Goal: Task Accomplishment & Management: Complete application form

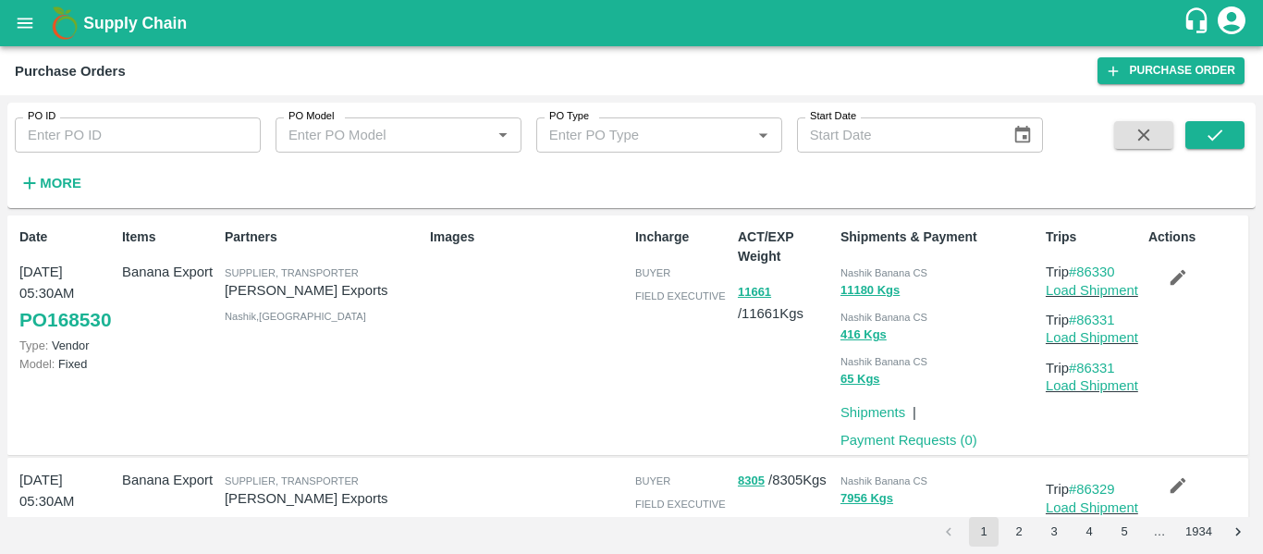
click at [83, 139] on input "PO ID" at bounding box center [138, 134] width 246 height 35
paste input "168741"
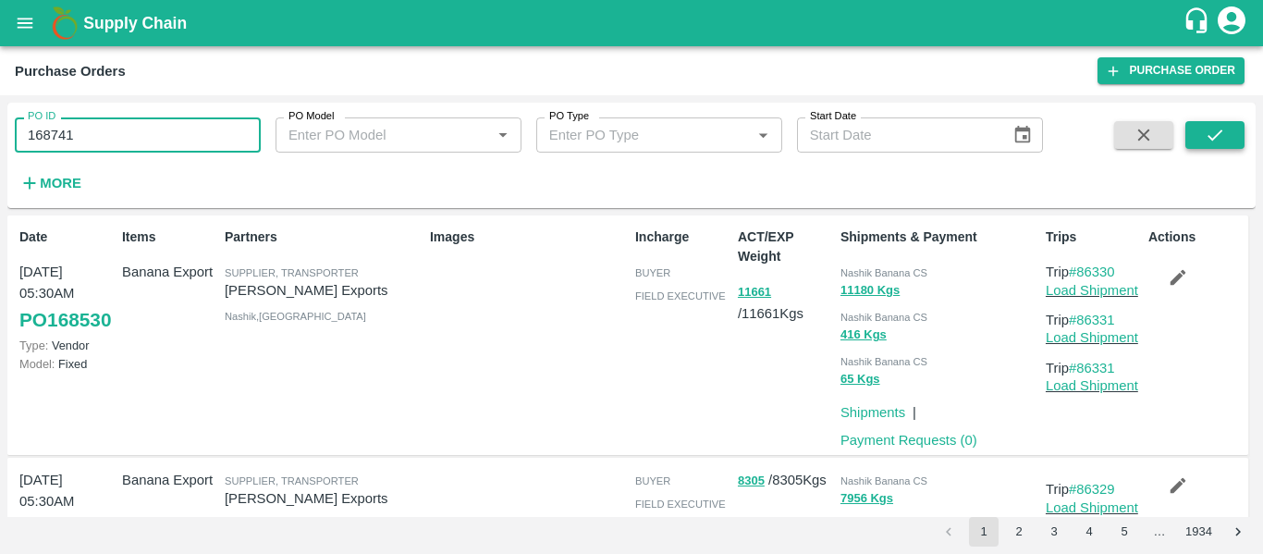
type input "168741"
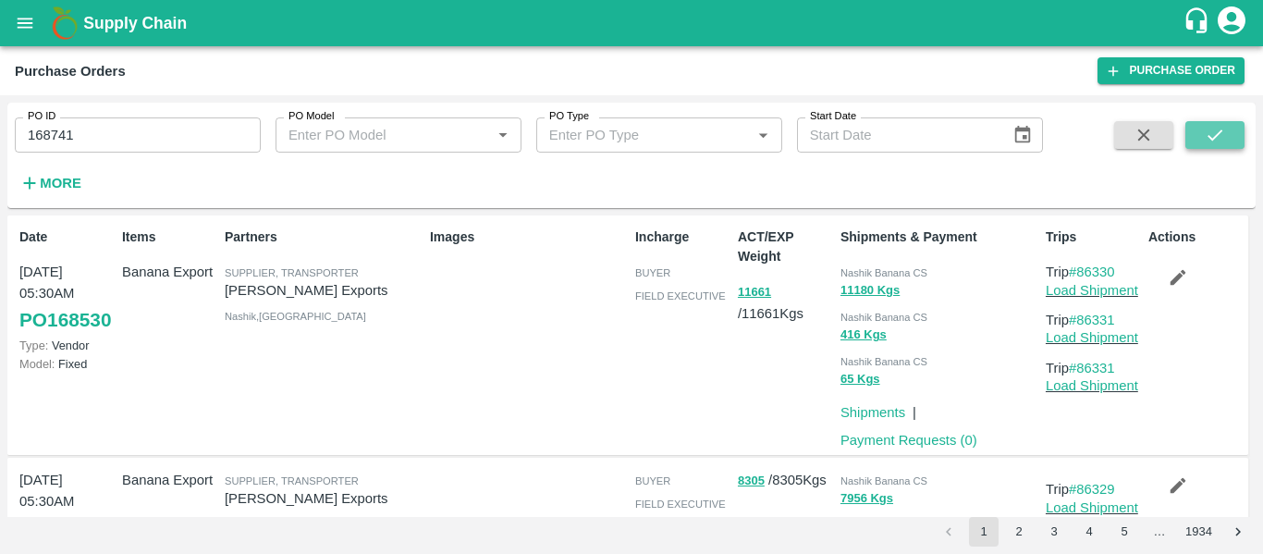
click at [1203, 125] on button "submit" at bounding box center [1215, 135] width 59 height 28
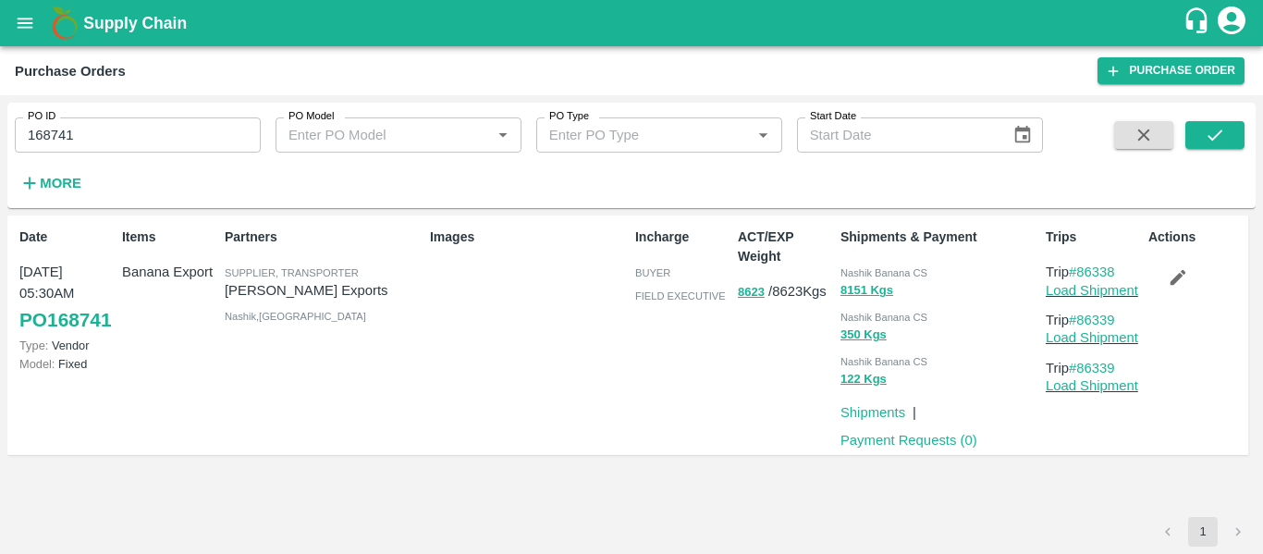
click at [1170, 285] on icon "button" at bounding box center [1178, 277] width 20 height 20
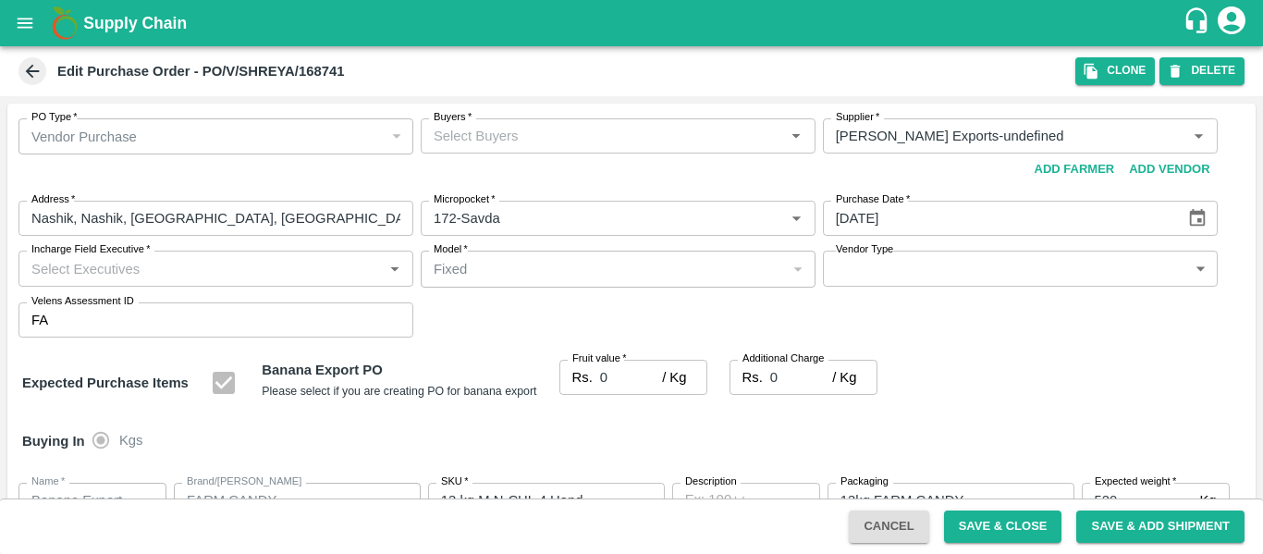
click at [498, 120] on div "Buyers   *" at bounding box center [618, 135] width 395 height 35
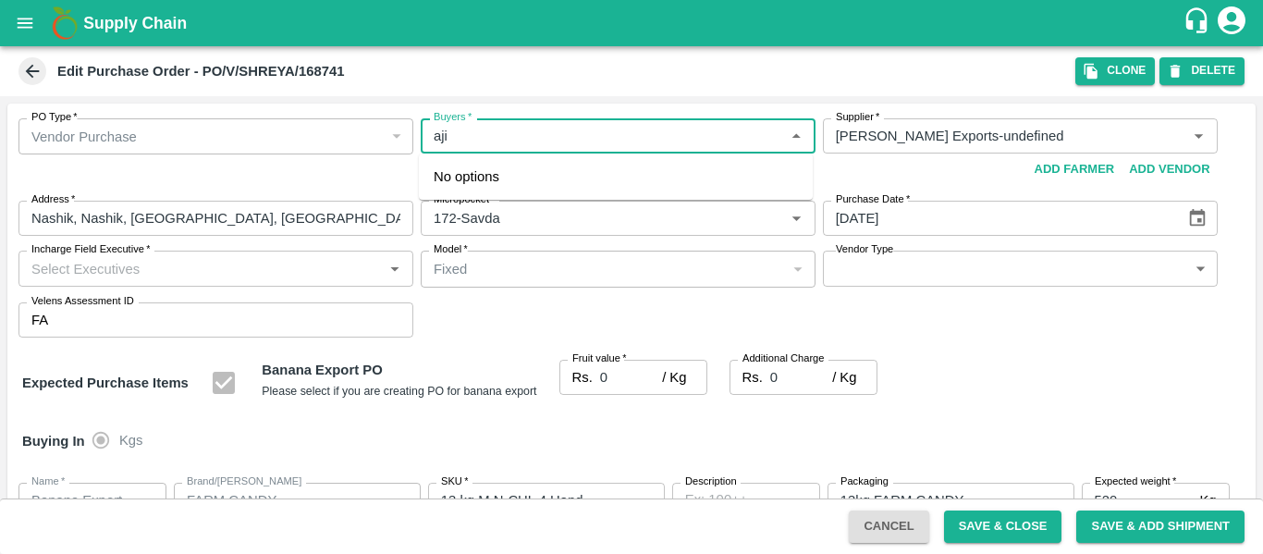
type input "ajit"
click at [515, 189] on div "[PERSON_NAME]" at bounding box center [534, 185] width 113 height 20
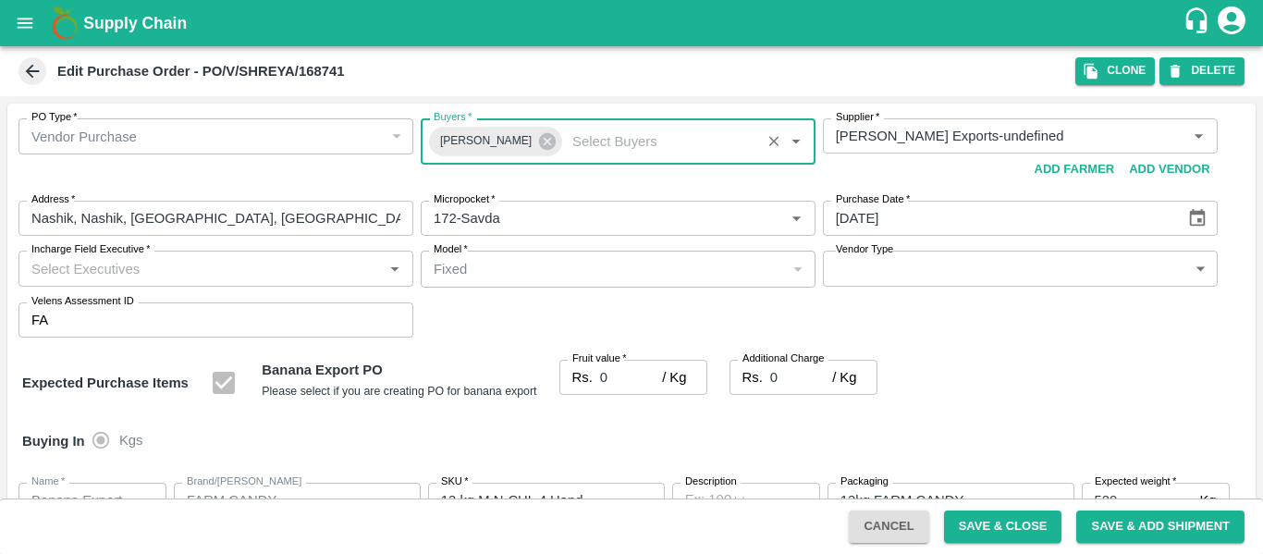
click at [637, 384] on input "0" at bounding box center [631, 377] width 62 height 35
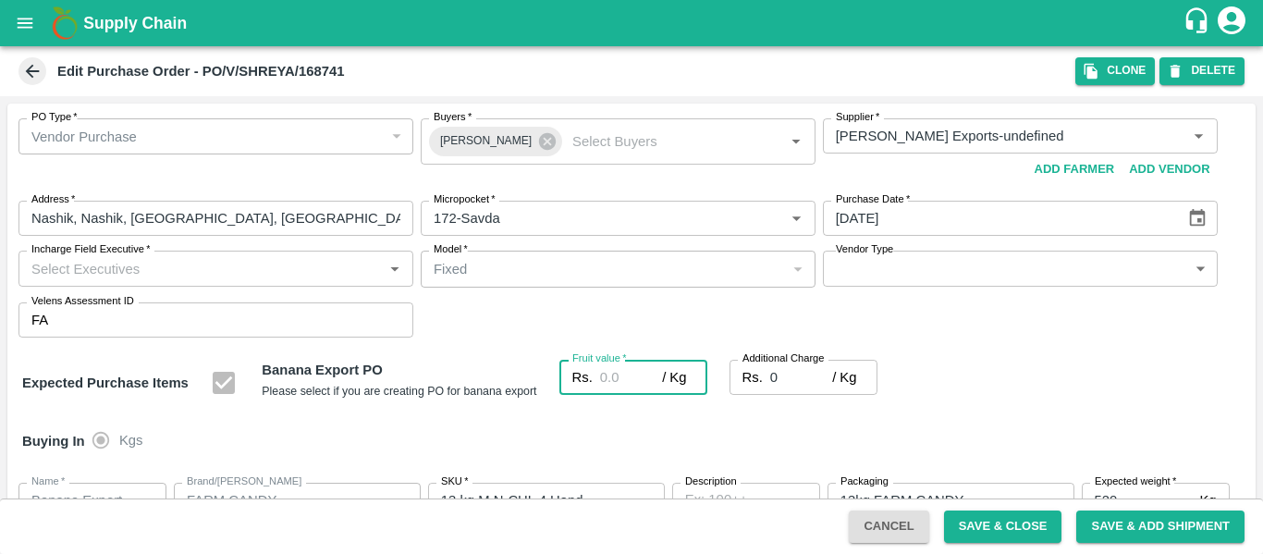
type input "1"
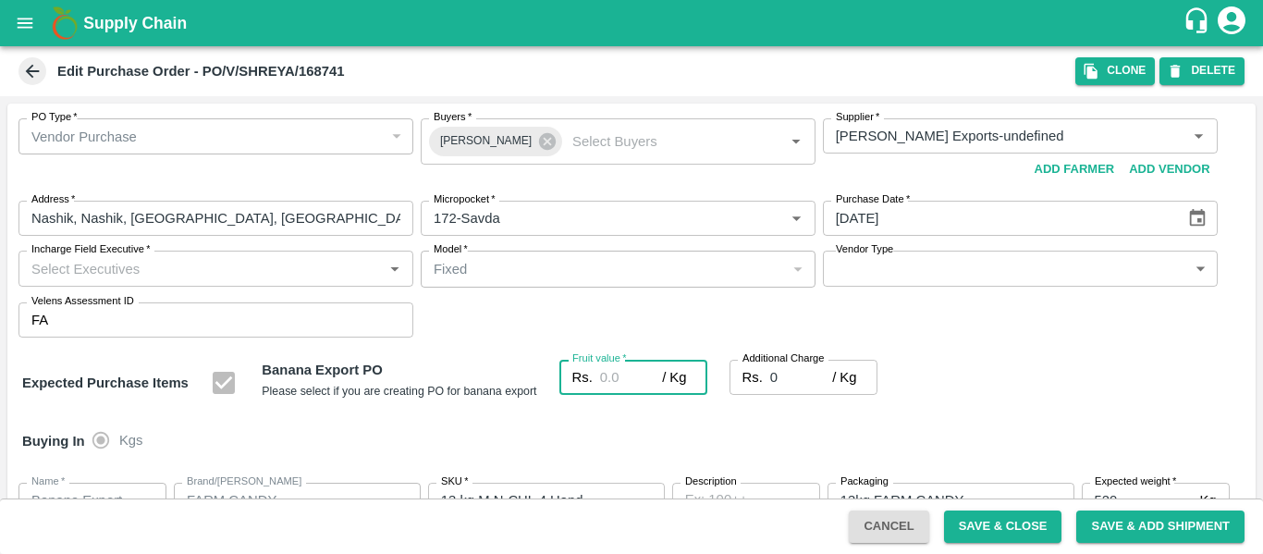
type input "1"
type input "19"
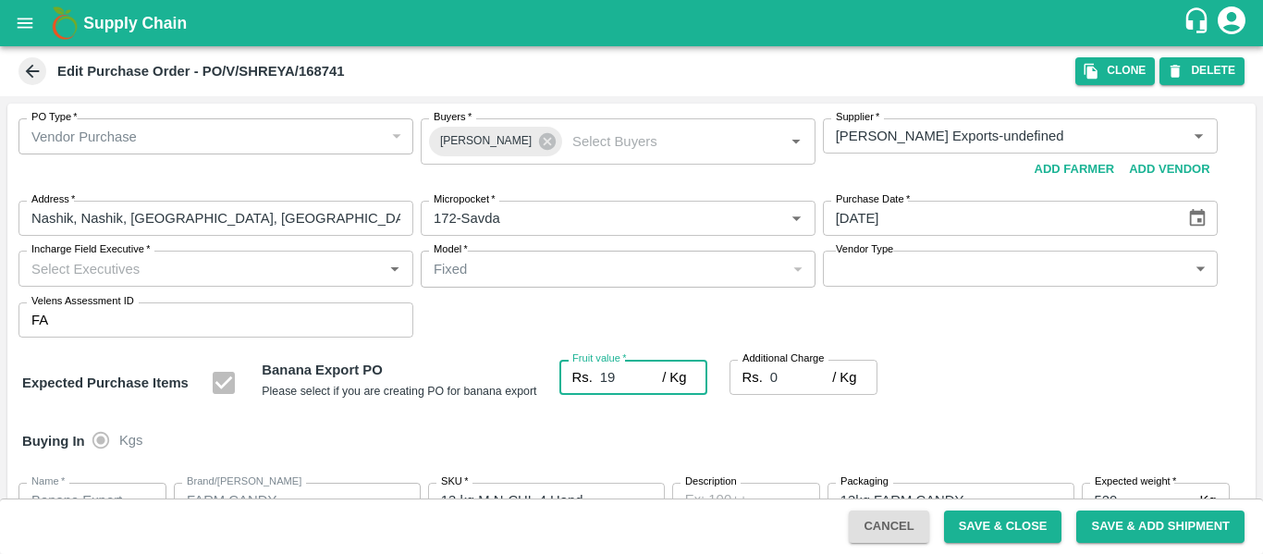
type input "19"
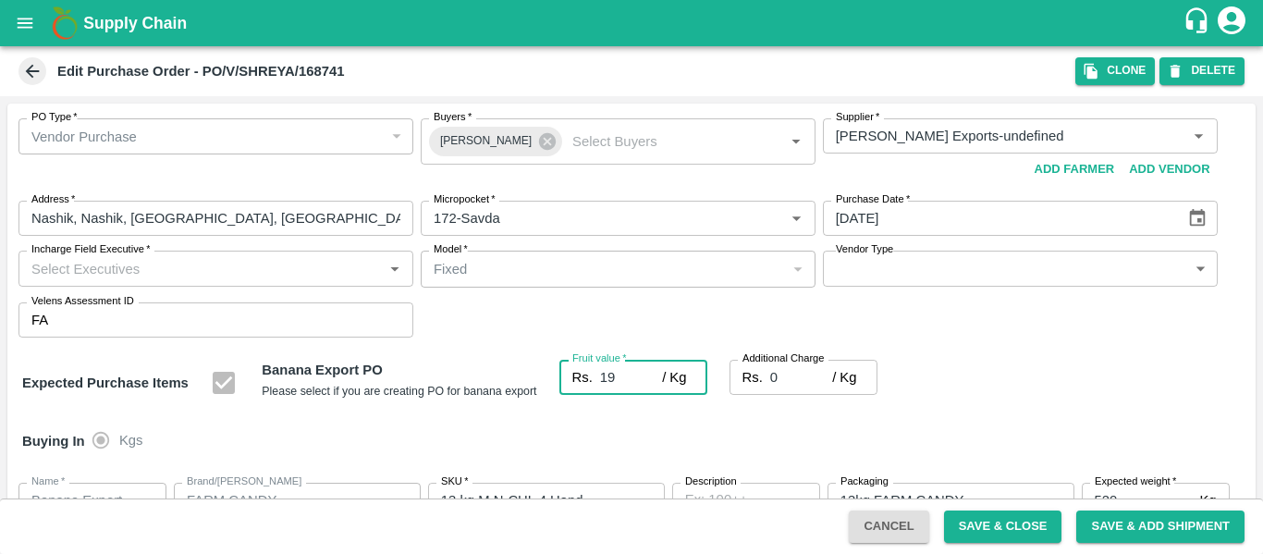
type input "19"
click at [790, 380] on input "0" at bounding box center [801, 377] width 62 height 35
type input "2"
type input "21"
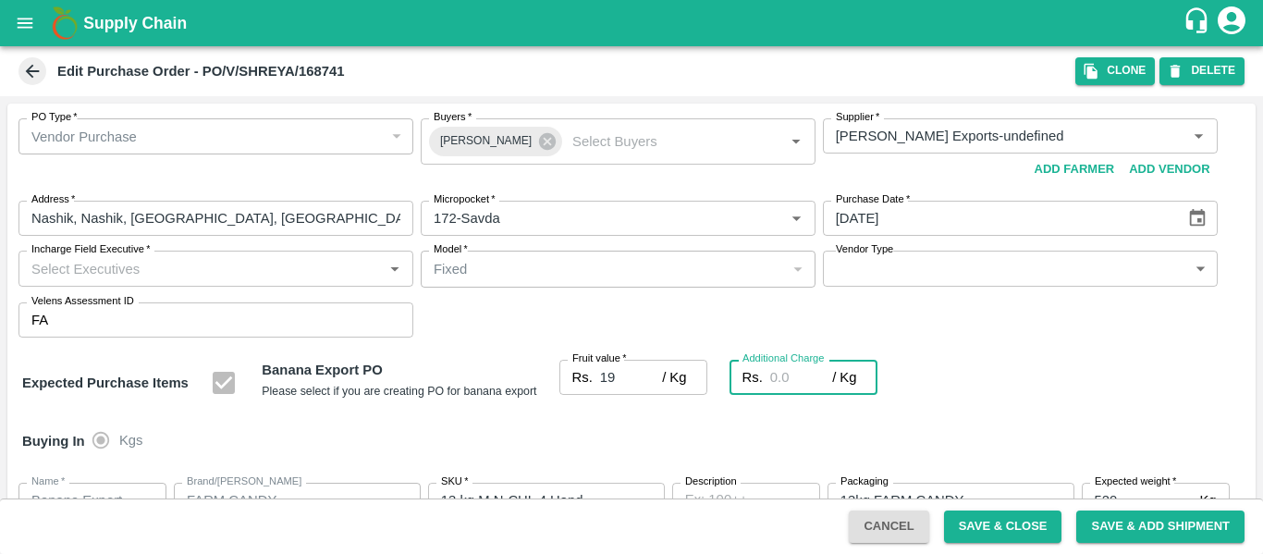
type input "21"
type input "2.7"
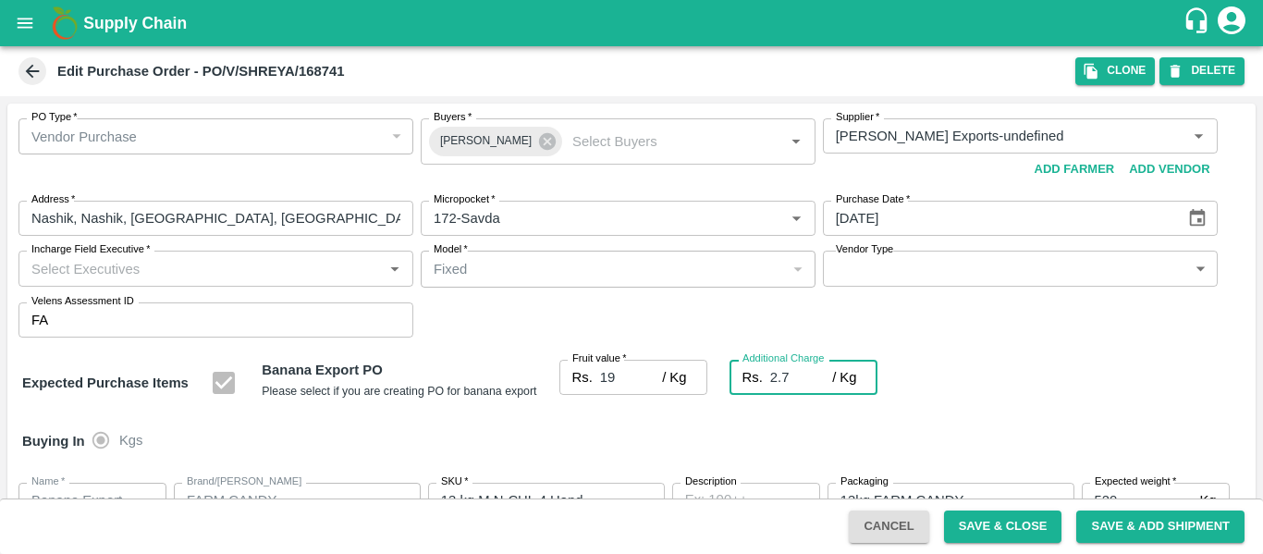
type input "21.7"
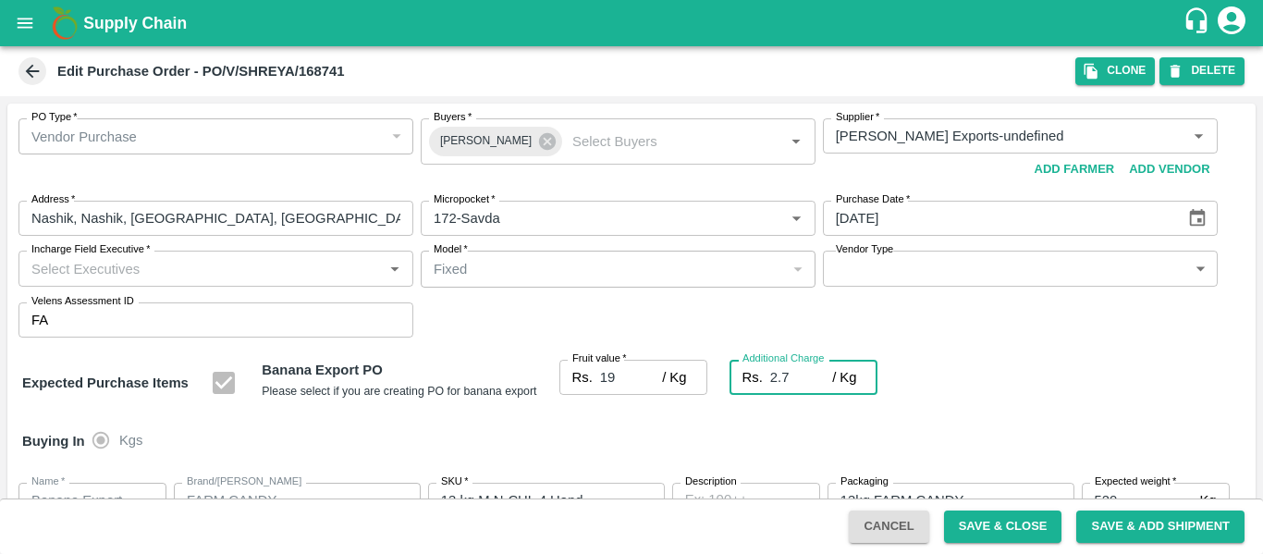
type input "2.75"
type input "21.75"
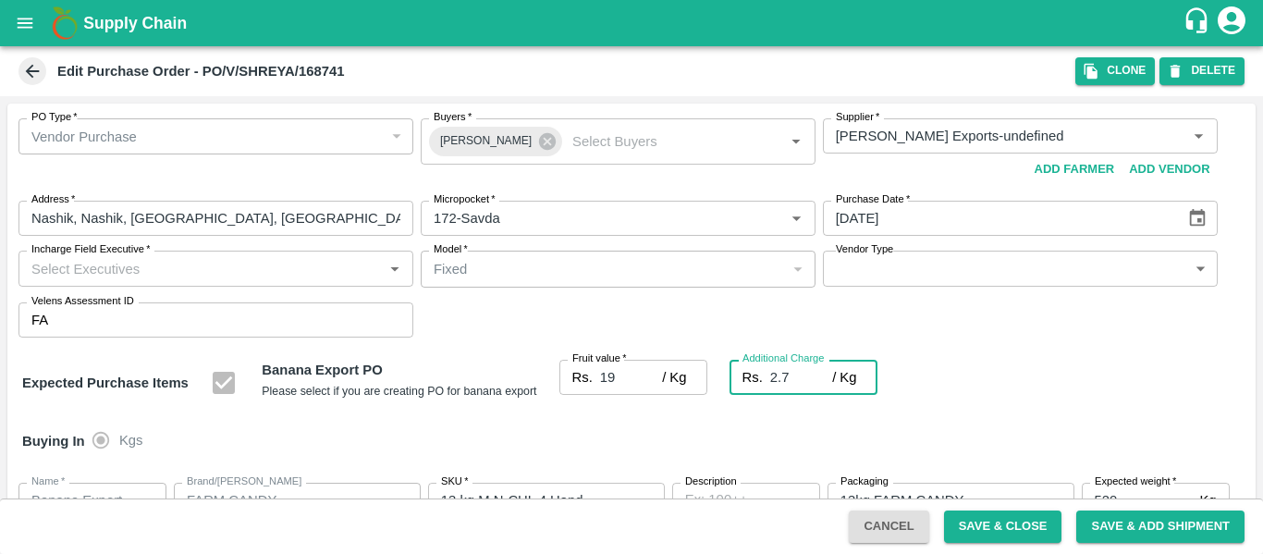
type input "21.75"
type input "2.75"
click at [1007, 385] on div "Expected Purchase Items Banana Export PO Please select if you are creating PO f…" at bounding box center [631, 383] width 1219 height 47
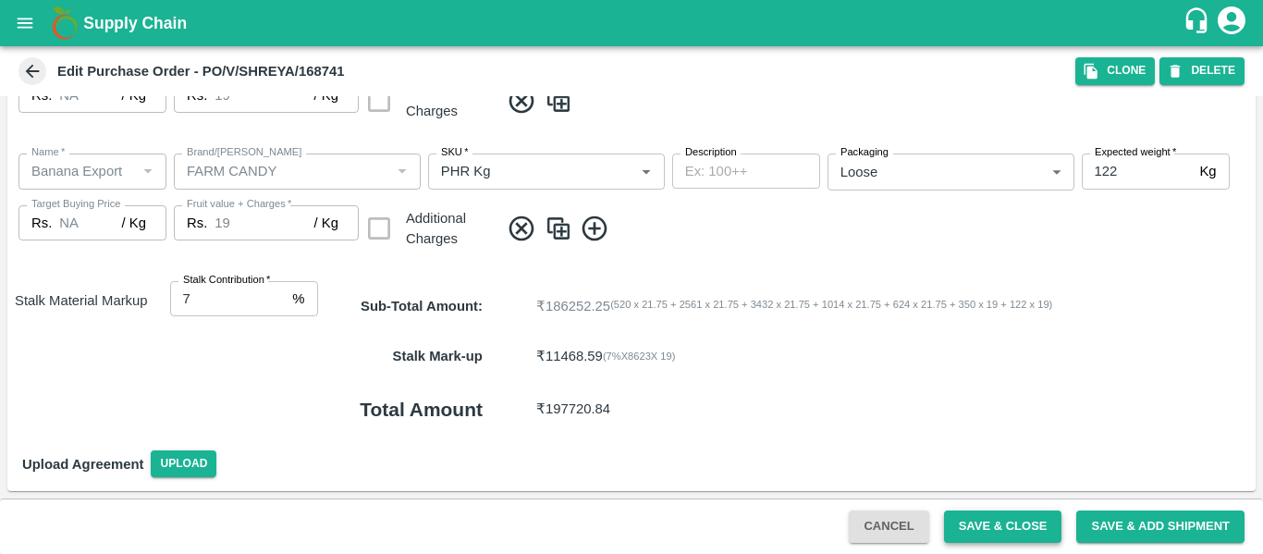
click at [1000, 535] on button "Save & Close" at bounding box center [1003, 526] width 118 height 32
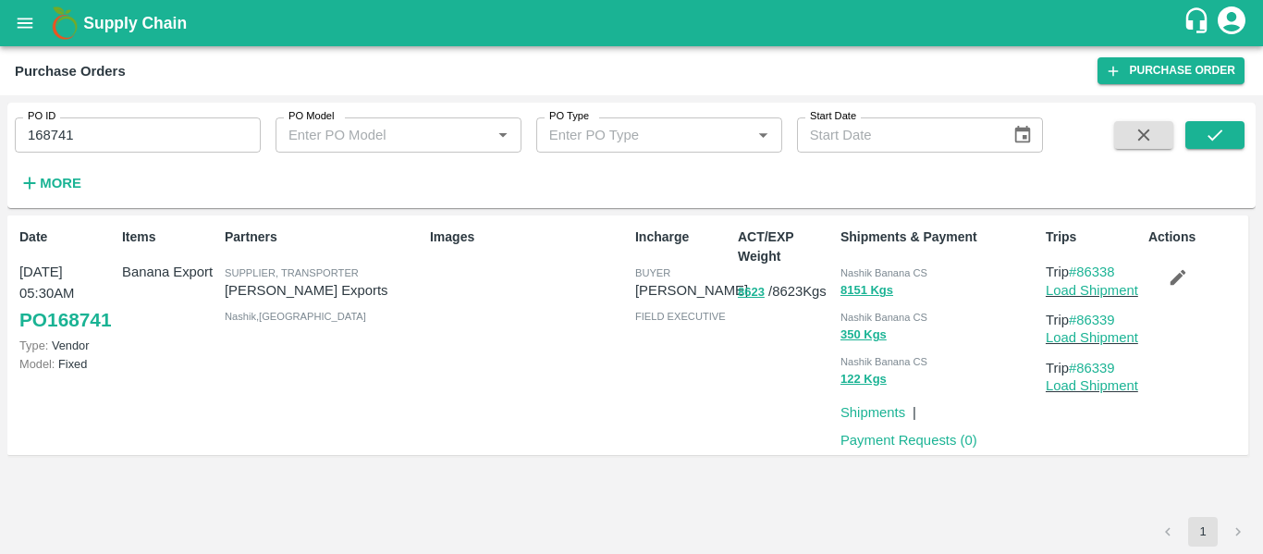
click at [1223, 26] on icon "account of current user" at bounding box center [1232, 20] width 28 height 28
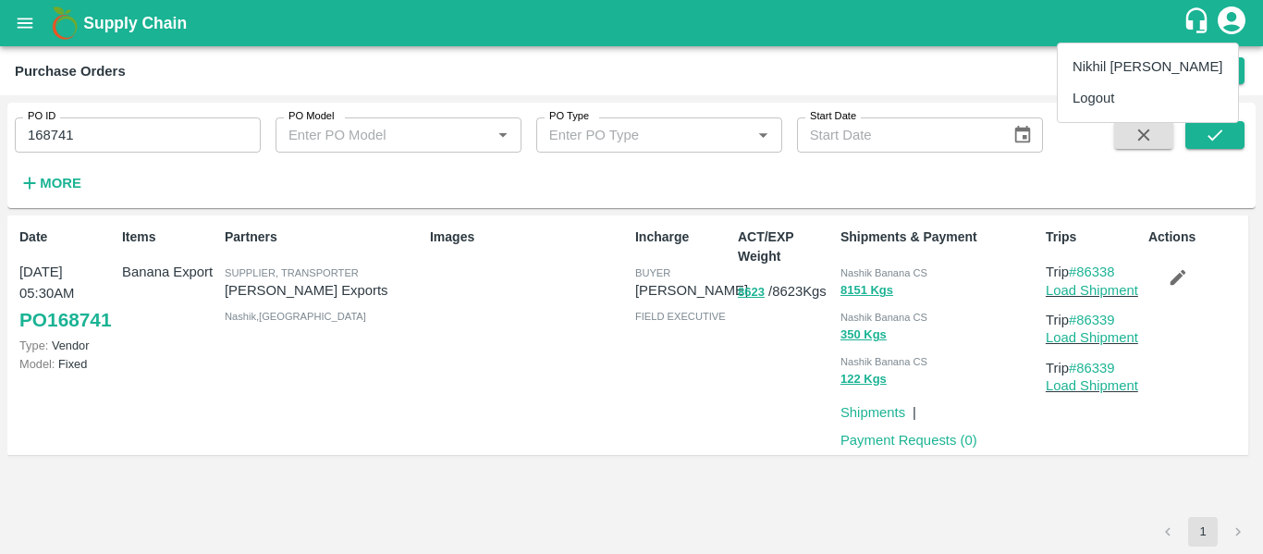
click at [1223, 26] on div at bounding box center [631, 277] width 1263 height 554
